Goal: Use online tool/utility: Use online tool/utility

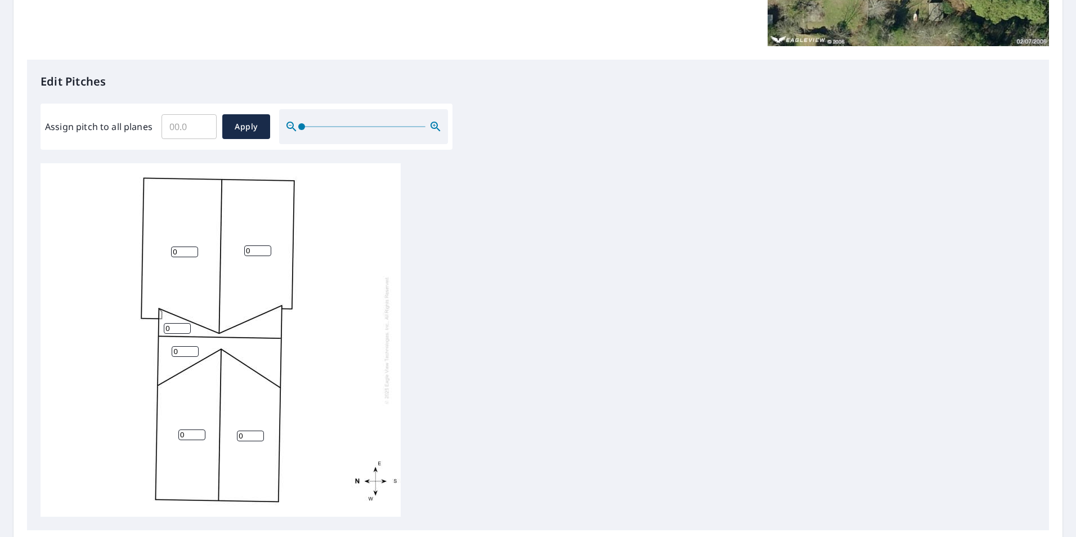
scroll to position [242, 0]
click at [182, 248] on input "0" at bounding box center [184, 253] width 27 height 11
type input "4"
click at [261, 247] on input "0" at bounding box center [257, 252] width 27 height 11
type input "4"
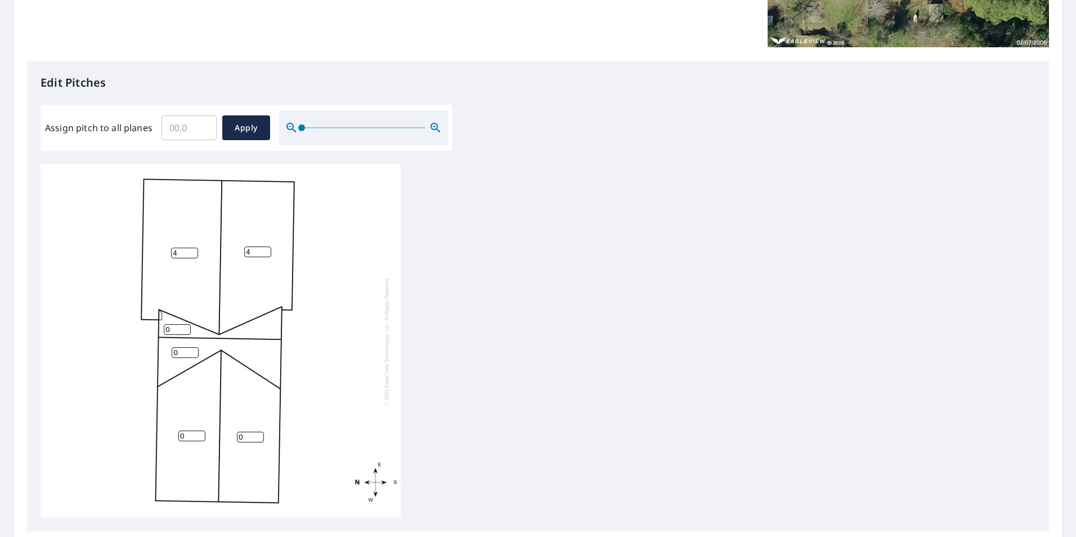
click at [175, 324] on input "0" at bounding box center [177, 329] width 27 height 11
type input "4"
click at [188, 347] on input "0" at bounding box center [185, 352] width 27 height 11
type input "4"
click at [184, 431] on input "0" at bounding box center [191, 436] width 27 height 11
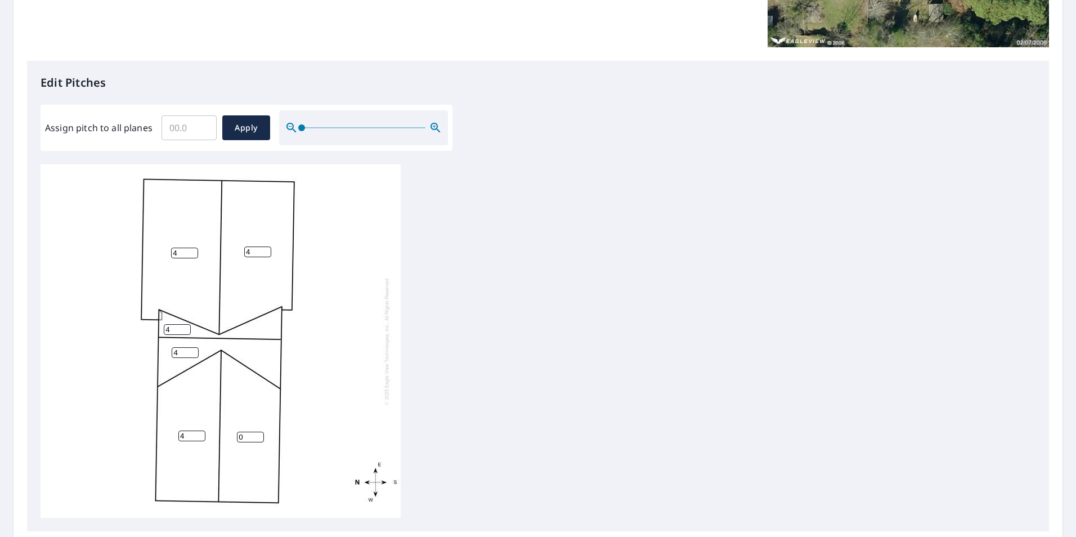
type input "4"
click at [253, 432] on input "0" at bounding box center [250, 437] width 27 height 11
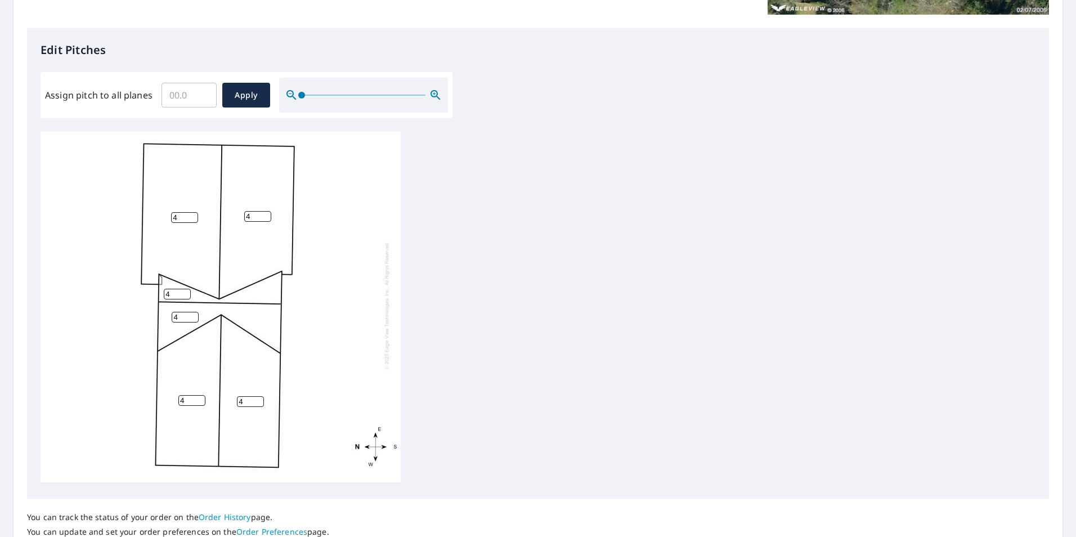
scroll to position [354, 0]
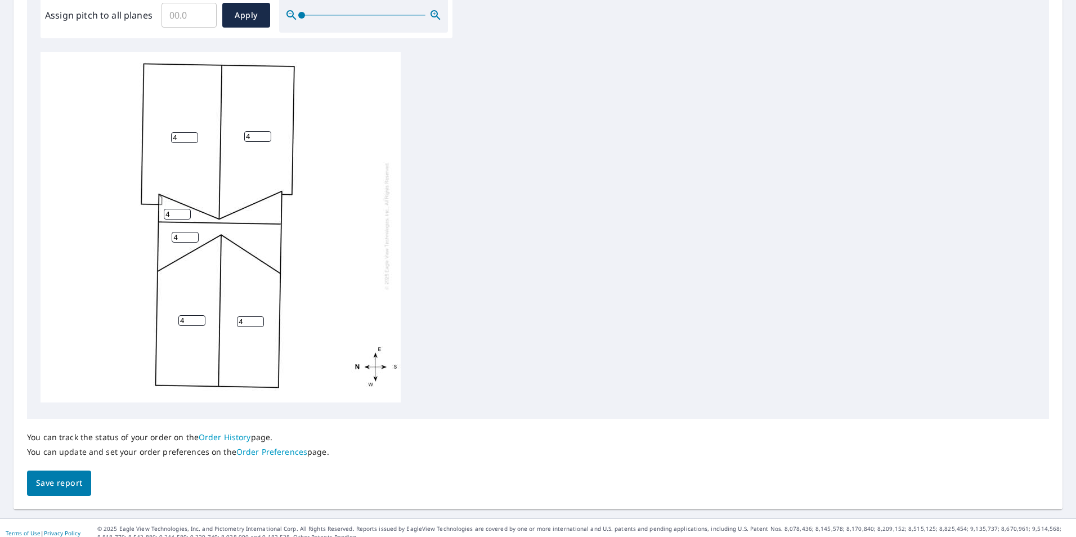
type input "4"
click at [249, 8] on span "Apply" at bounding box center [246, 15] width 30 height 14
click at [185, 13] on input "Assign pitch to all planes" at bounding box center [189, 15] width 55 height 32
type input "4"
click at [234, 8] on span "Apply" at bounding box center [246, 15] width 30 height 14
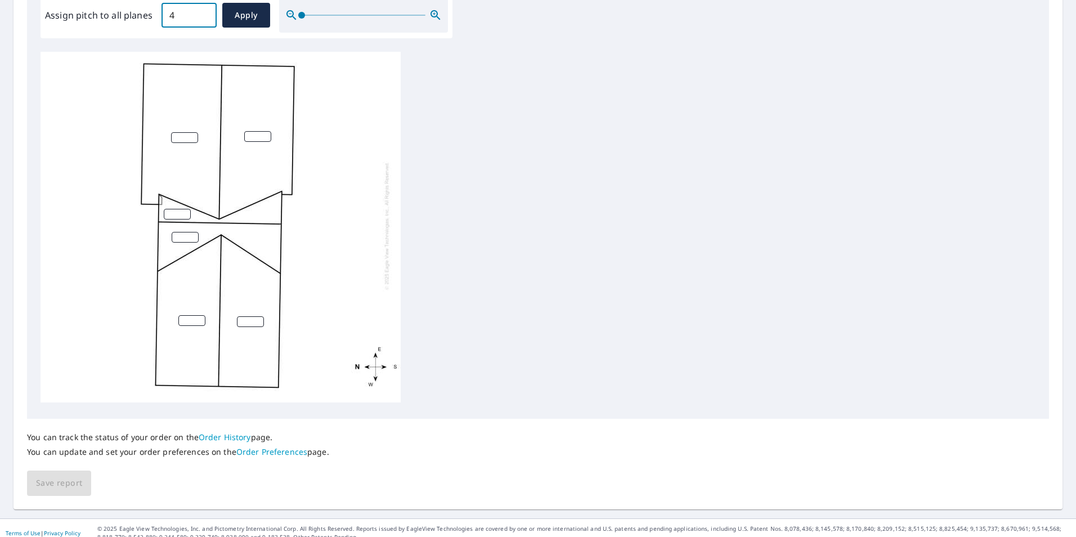
type input "4"
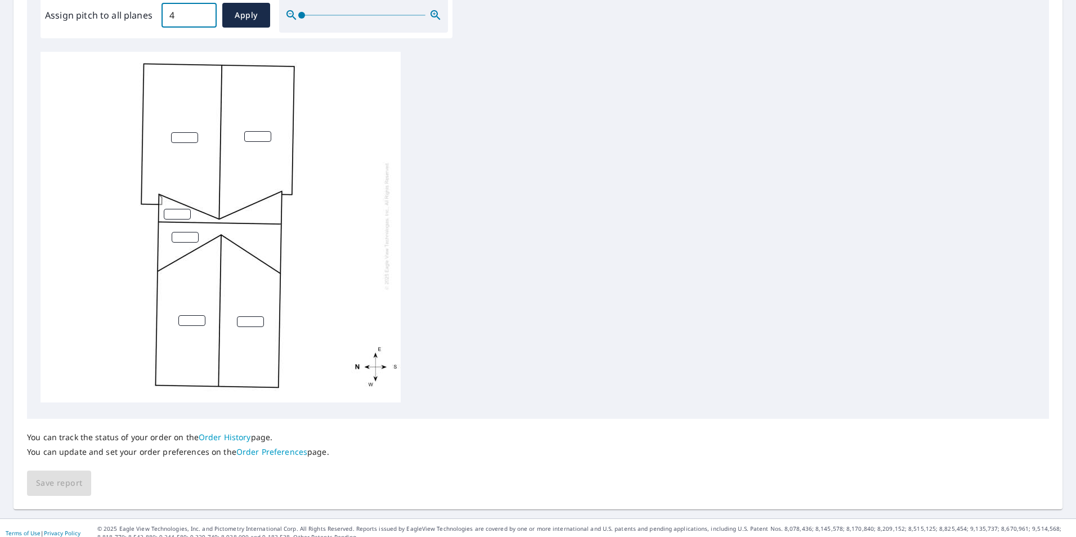
type input "4"
click at [81, 476] on span "Save report" at bounding box center [59, 483] width 46 height 14
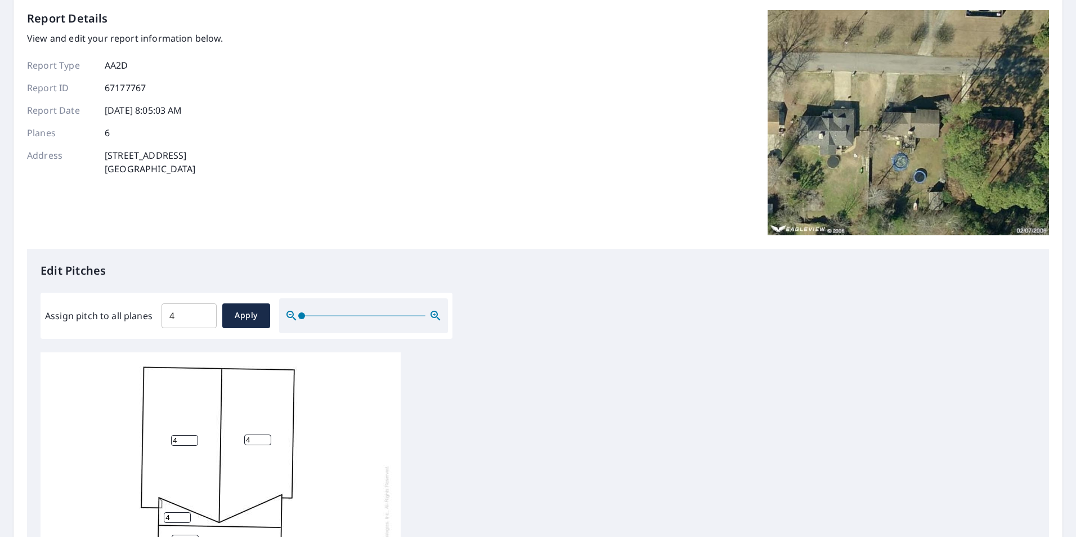
scroll to position [0, 0]
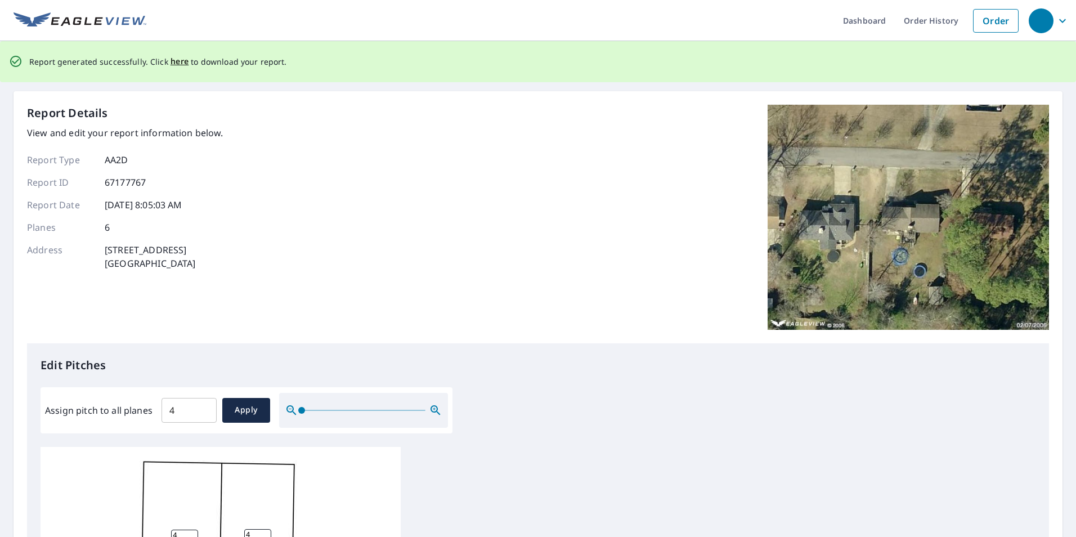
click at [178, 62] on span "here" at bounding box center [180, 62] width 19 height 14
click at [175, 63] on span "here" at bounding box center [180, 62] width 19 height 14
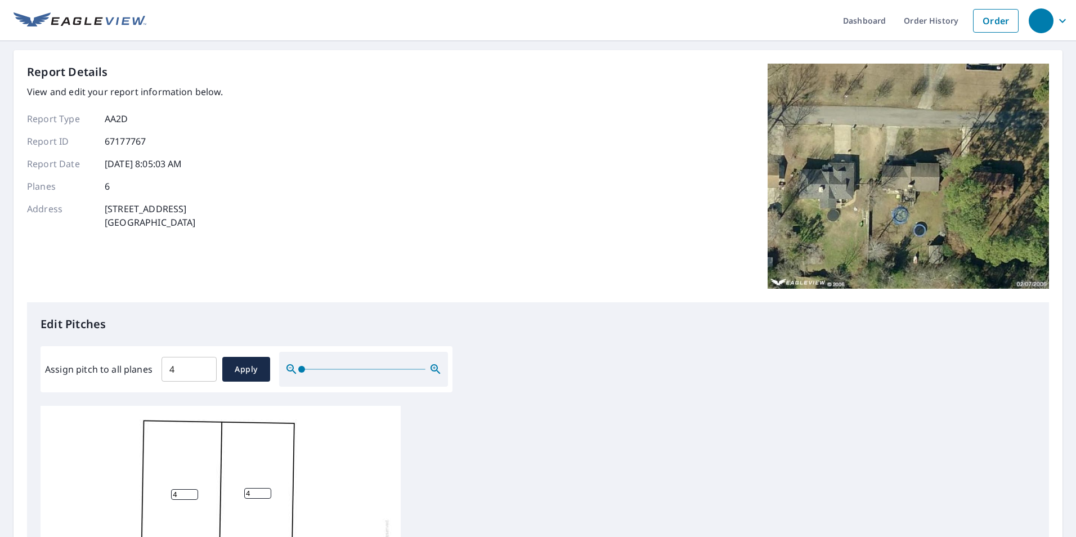
click at [465, 155] on div "Report Details View and edit your report information below. Report Type AA2D Re…" at bounding box center [538, 183] width 1022 height 239
